Goal: Task Accomplishment & Management: Use online tool/utility

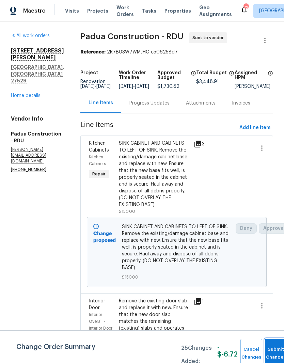
click at [273, 346] on button "Submit Changes" at bounding box center [276, 353] width 22 height 29
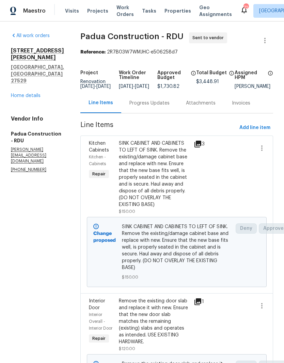
click at [36, 93] on link "Home details" at bounding box center [26, 95] width 30 height 5
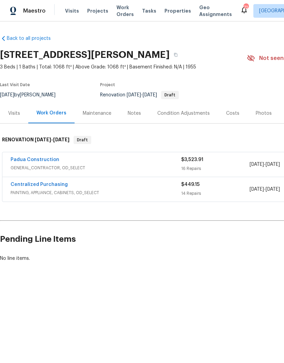
click at [41, 162] on link "Padua Construction" at bounding box center [35, 159] width 49 height 5
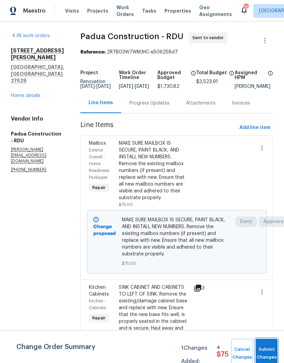
click at [270, 347] on span "Submit Changes" at bounding box center [266, 354] width 15 height 16
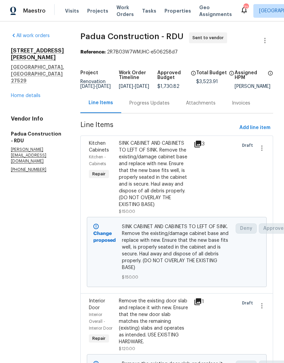
click at [18, 93] on link "Home details" at bounding box center [26, 95] width 30 height 5
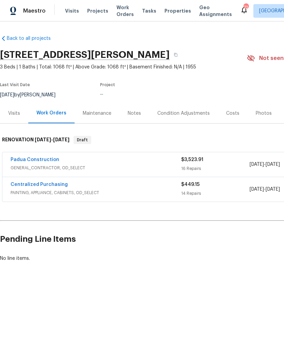
click at [140, 113] on div "Notes" at bounding box center [135, 113] width 30 height 20
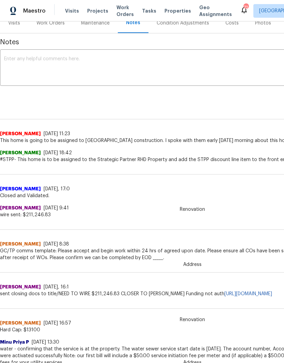
scroll to position [91, 0]
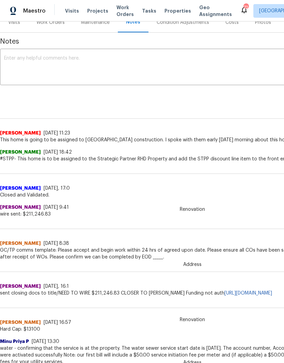
click at [60, 253] on span "GC/TP comms template: Please accept and begin work within 24 hrs of agreed upon…" at bounding box center [192, 254] width 385 height 14
click at [60, 245] on div "[DATE] 8:38" at bounding box center [57, 243] width 26 height 7
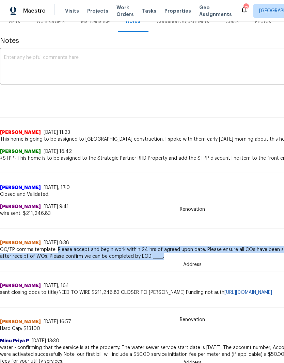
copy span "Please accept and begin work within 24 hrs of agreed upon date. Please ensure a…"
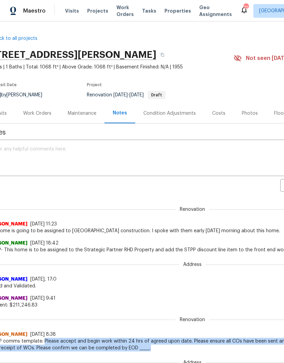
scroll to position [0, 13]
click at [46, 111] on div "Work Orders" at bounding box center [37, 113] width 28 height 7
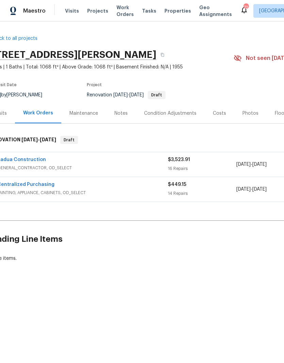
click at [32, 161] on link "Padua Construction" at bounding box center [21, 159] width 49 height 5
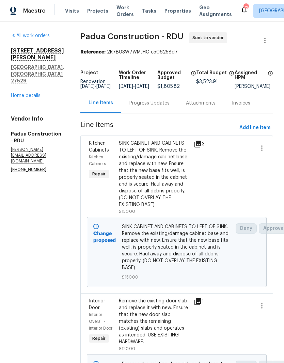
click at [145, 107] on div "Progress Updates" at bounding box center [149, 103] width 40 height 7
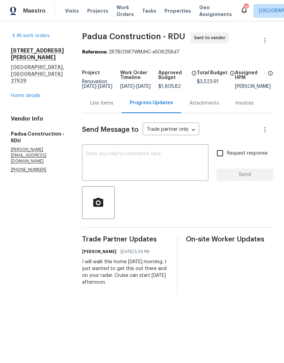
click at [170, 171] on textarea at bounding box center [145, 164] width 118 height 24
click at [112, 163] on textarea at bounding box center [145, 164] width 118 height 24
paste textarea "Please accept and begin work within 24 hrs of agreed upon date. Please ensure a…"
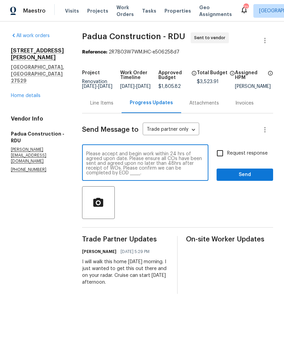
click at [86, 157] on textarea "Please accept and begin work within 24 hrs of agreed upon date. Please ensure a…" at bounding box center [145, 164] width 118 height 24
click at [174, 155] on div "Please accept and begin work within 24 hrs of agreed upon date. Please ensure a…" at bounding box center [145, 163] width 126 height 35
click at [156, 157] on textarea "Please accept and begin work within 24 hrs of agreed upon date. Please ensure a…" at bounding box center [145, 164] width 118 height 24
click at [190, 175] on textarea "Good morning! This is house is ready to begin work. Please accept and begin wor…" at bounding box center [145, 164] width 118 height 24
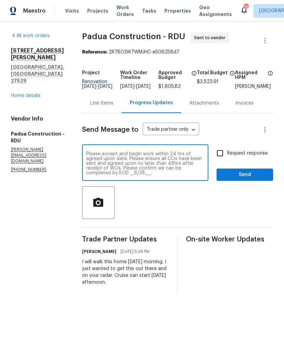
type textarea "Good morning! This is house is ready to begin work. Please accept and begin wor…"
click at [217, 158] on input "Request response" at bounding box center [220, 153] width 14 height 14
checkbox input "true"
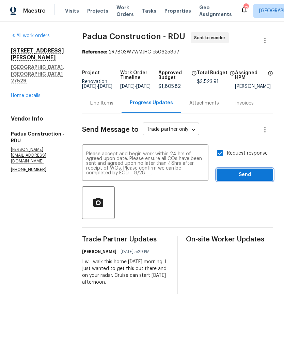
click at [263, 179] on span "Send" at bounding box center [245, 175] width 46 height 9
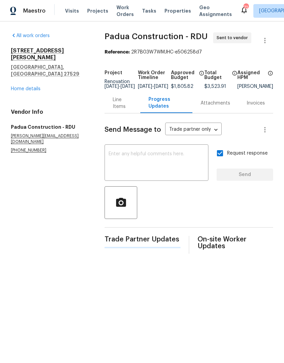
scroll to position [0, 0]
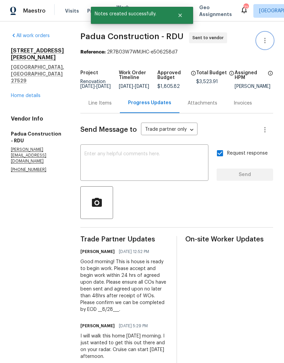
click at [263, 40] on icon "button" at bounding box center [265, 40] width 8 height 8
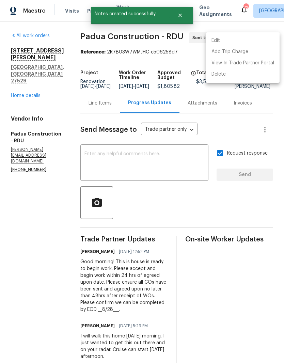
click at [244, 42] on li "Edit" at bounding box center [243, 40] width 74 height 11
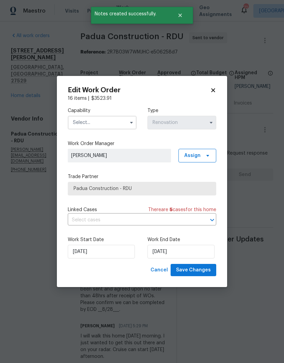
click at [119, 123] on input "text" at bounding box center [102, 123] width 69 height 14
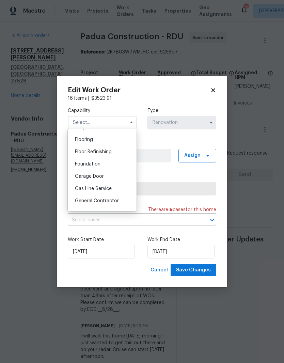
scroll to position [271, 0]
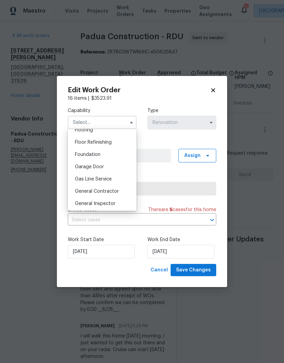
click at [127, 193] on div "General Contractor" at bounding box center [101, 191] width 65 height 12
type input "General Contractor"
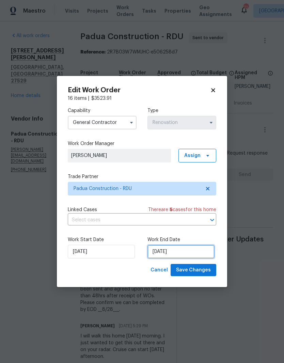
click at [180, 251] on input "[DATE]" at bounding box center [180, 252] width 67 height 14
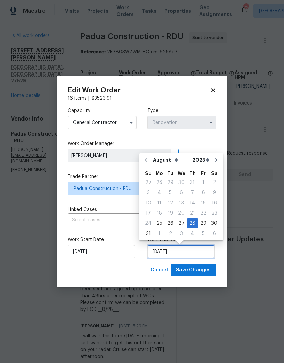
scroll to position [5, 0]
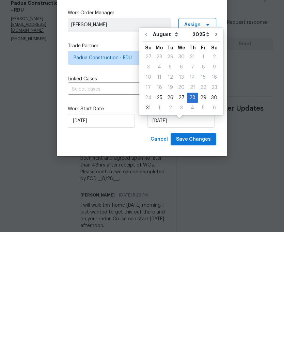
click at [134, 264] on div "Cancel Save Changes" at bounding box center [142, 270] width 148 height 13
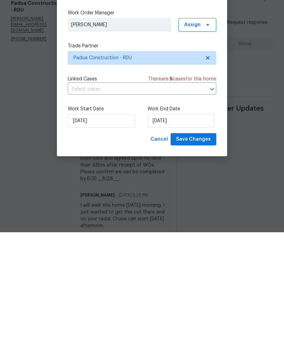
scroll to position [14, 0]
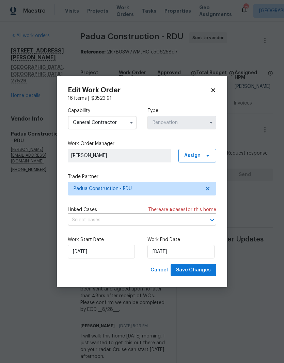
click at [211, 92] on icon at bounding box center [213, 90] width 6 height 6
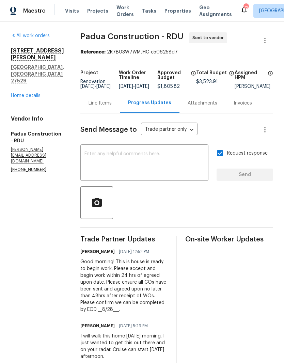
click at [20, 93] on link "Home details" at bounding box center [26, 95] width 30 height 5
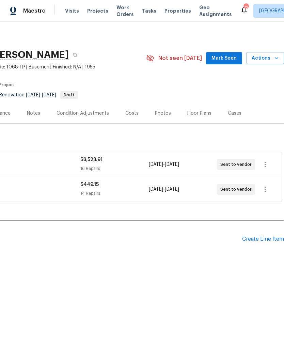
scroll to position [0, 101]
click at [248, 242] on div "Create Line Item" at bounding box center [263, 239] width 42 height 6
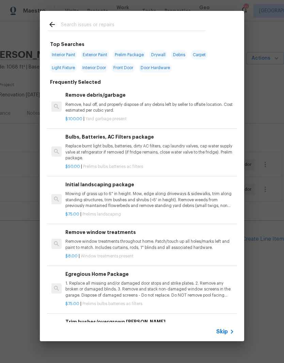
click at [123, 21] on input "text" at bounding box center [133, 25] width 144 height 10
type input "Hardwood floor"
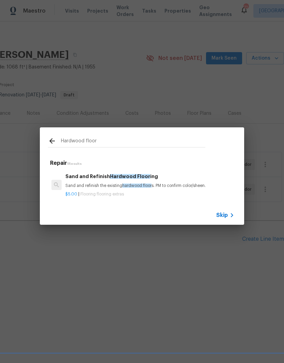
click at [174, 180] on h6 "Sand and Refinish Hardwood Floor ing" at bounding box center [149, 176] width 169 height 7
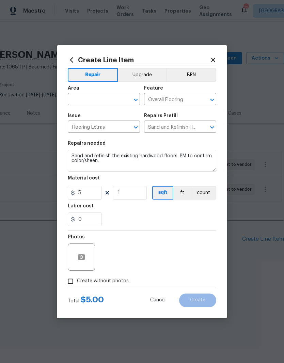
click at [210, 58] on icon at bounding box center [213, 60] width 6 height 6
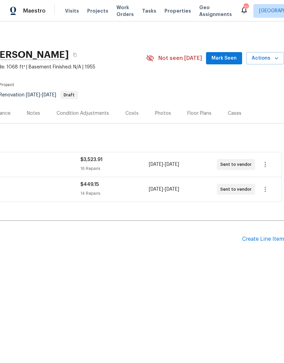
click at [248, 242] on div "Create Line Item" at bounding box center [263, 239] width 42 height 6
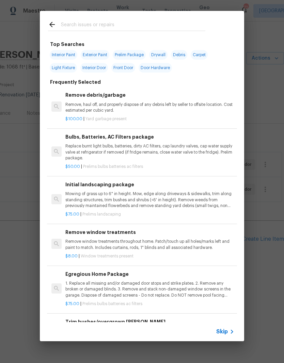
click at [147, 26] on input "text" at bounding box center [133, 25] width 144 height 10
type input "Hardwood"
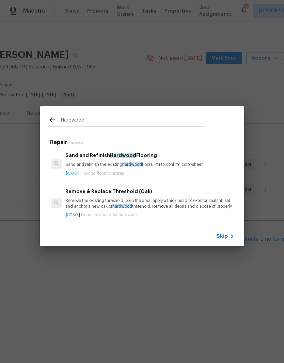
click at [183, 162] on p "Sand and refinish the existing hardwood floors. PM to confirm color/sheen." at bounding box center [149, 165] width 169 height 6
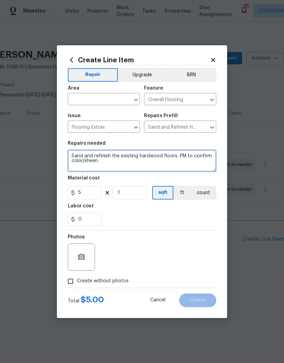
click at [183, 162] on textarea "Sand and refinish the existing hardwood floors. PM to confirm color/sheen." at bounding box center [142, 161] width 148 height 22
click at [82, 104] on input "text" at bounding box center [94, 100] width 53 height 11
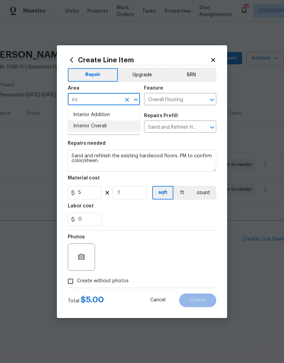
click at [86, 126] on li "Interior Overall" at bounding box center [104, 126] width 72 height 11
type input "Interior Overall"
click at [129, 195] on input "1" at bounding box center [130, 193] width 34 height 14
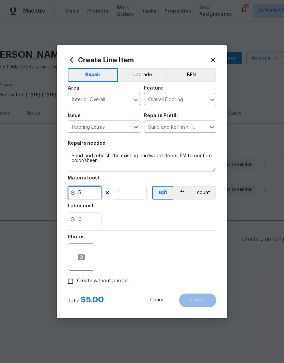
click at [89, 194] on input "5" at bounding box center [85, 193] width 34 height 14
type input "3"
click at [138, 197] on input "1" at bounding box center [130, 193] width 34 height 14
type input "800"
click at [182, 217] on div "0" at bounding box center [142, 219] width 148 height 14
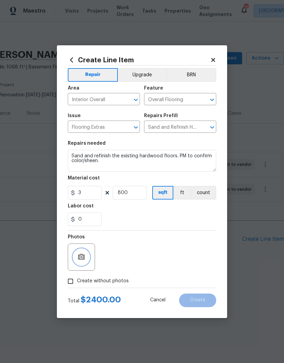
click at [79, 258] on icon "button" at bounding box center [81, 257] width 7 height 6
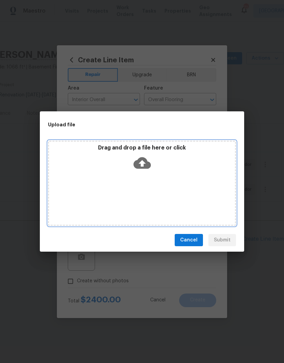
click at [149, 169] on icon at bounding box center [141, 162] width 17 height 17
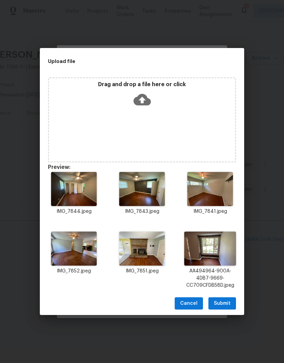
click at [231, 304] on button "Submit" at bounding box center [222, 303] width 28 height 13
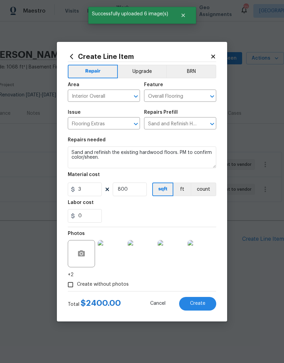
click at [210, 305] on button "Create" at bounding box center [197, 304] width 37 height 14
type input "0"
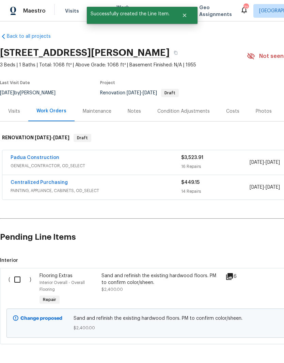
scroll to position [2, 0]
click at [16, 283] on input "checkbox" at bounding box center [19, 279] width 19 height 14
checkbox input "true"
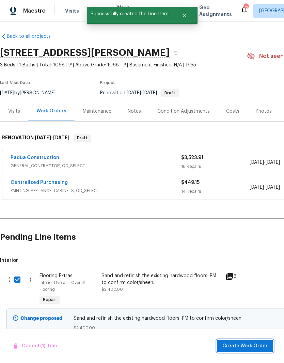
click at [257, 346] on span "Create Work Order" at bounding box center [244, 346] width 45 height 9
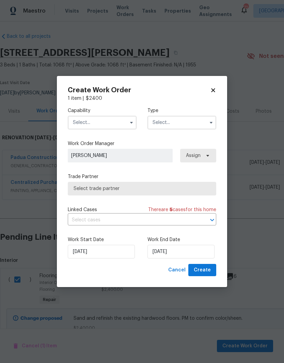
click at [83, 118] on input "text" at bounding box center [102, 123] width 69 height 14
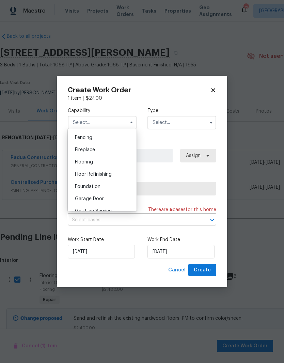
scroll to position [239, 0]
click at [115, 162] on div "Flooring" at bounding box center [101, 162] width 65 height 12
type input "Flooring"
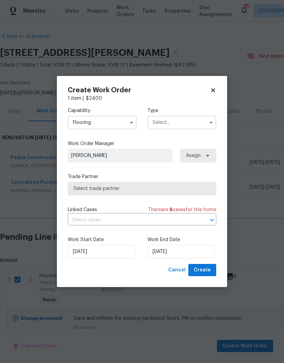
click at [193, 125] on input "text" at bounding box center [181, 123] width 69 height 14
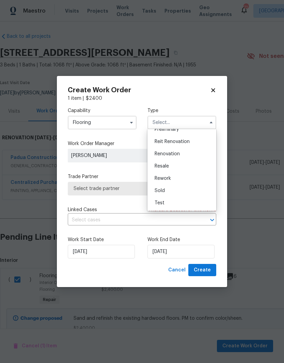
scroll to position [155, 0]
click at [201, 155] on div "Renovation" at bounding box center [181, 154] width 65 height 12
type input "Renovation"
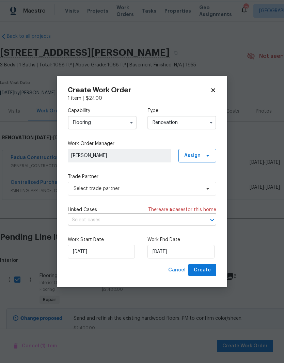
scroll to position [0, 0]
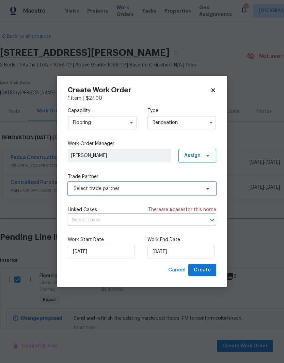
click at [154, 190] on span "Select trade partner" at bounding box center [137, 188] width 127 height 7
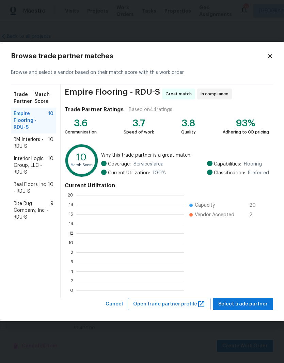
scroll to position [95, 107]
click at [22, 143] on span "RM Interiors - RDU-S" at bounding box center [31, 143] width 34 height 14
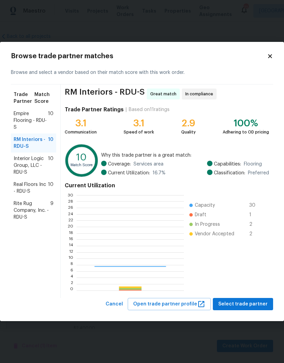
scroll to position [95, 107]
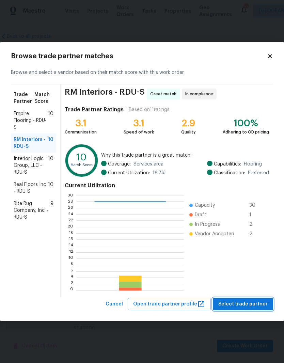
click at [263, 306] on span "Select trade partner" at bounding box center [242, 304] width 49 height 9
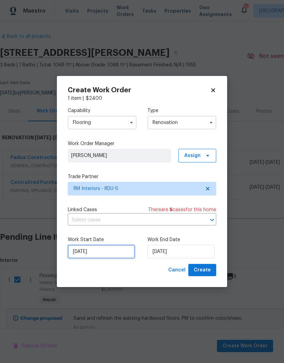
click at [115, 255] on input "[DATE]" at bounding box center [101, 252] width 67 height 14
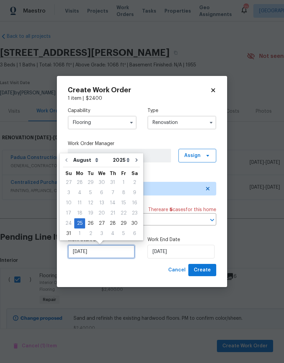
scroll to position [5, 0]
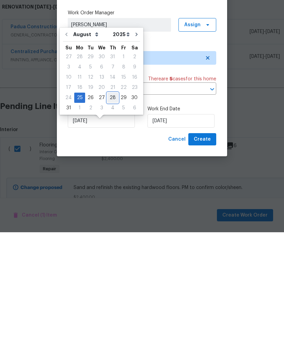
click at [107, 224] on div "28" at bounding box center [112, 229] width 11 height 10
type input "[DATE]"
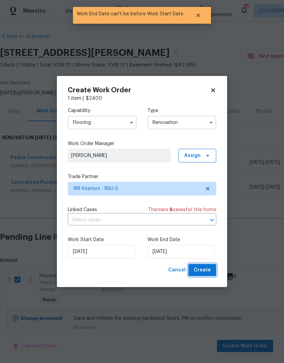
click at [213, 273] on button "Create" at bounding box center [202, 270] width 28 height 13
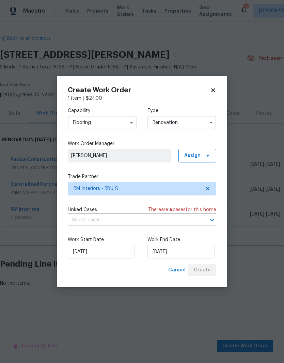
scroll to position [0, 0]
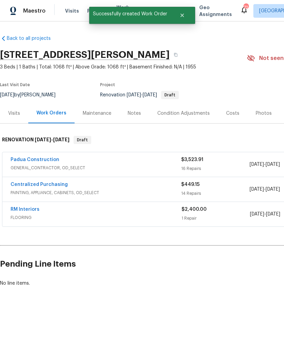
click at [19, 207] on link "RM Interiors" at bounding box center [25, 209] width 29 height 5
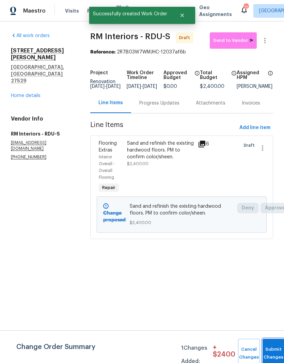
click at [268, 352] on span "Submit Changes" at bounding box center [273, 354] width 15 height 16
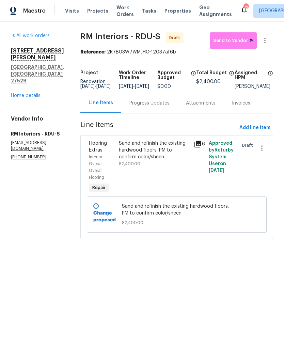
click at [152, 105] on div "Progress Updates" at bounding box center [149, 103] width 40 height 7
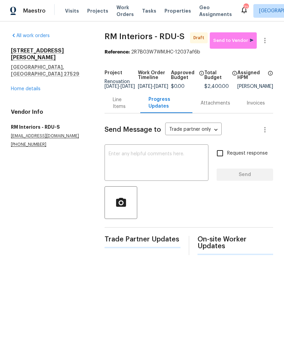
click at [123, 168] on textarea at bounding box center [157, 164] width 96 height 24
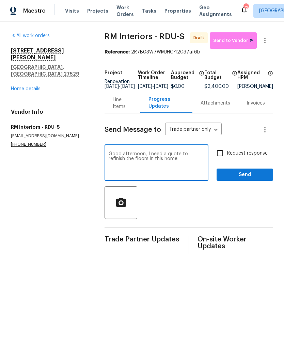
type textarea "Good afternoon, I need a quote to refinish the floors in this home."
click at [226, 155] on input "Request response" at bounding box center [220, 153] width 14 height 14
checkbox input "true"
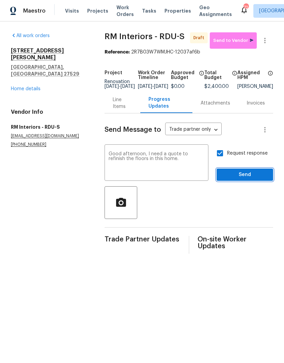
click at [245, 178] on span "Send" at bounding box center [245, 175] width 46 height 9
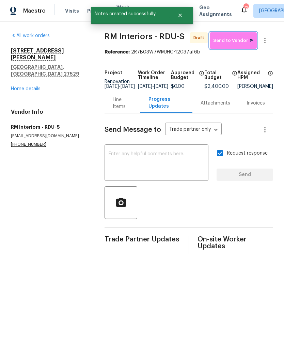
click at [239, 38] on span "Send to Vendor" at bounding box center [233, 41] width 40 height 8
